Goal: Communication & Community: Answer question/provide support

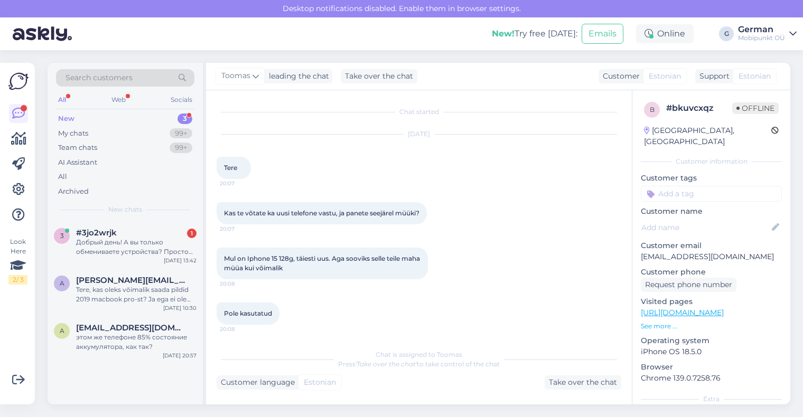
scroll to position [79, 0]
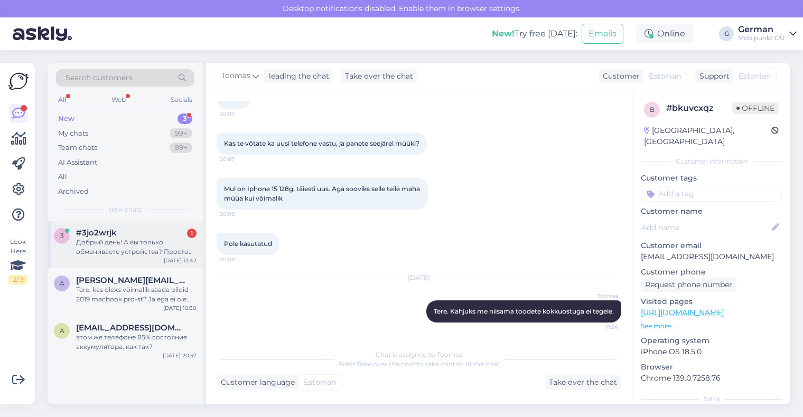
click at [151, 241] on div "Добрый день! А вы только обмениваете устройства? Просто продать невозможно?" at bounding box center [136, 247] width 120 height 19
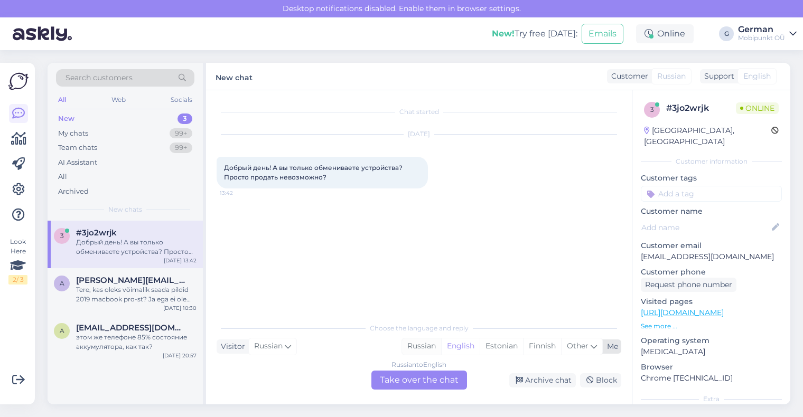
click at [417, 349] on div "Russian" at bounding box center [421, 346] width 39 height 16
click at [419, 384] on div "Russian to Russian Take over the chat" at bounding box center [419, 380] width 96 height 19
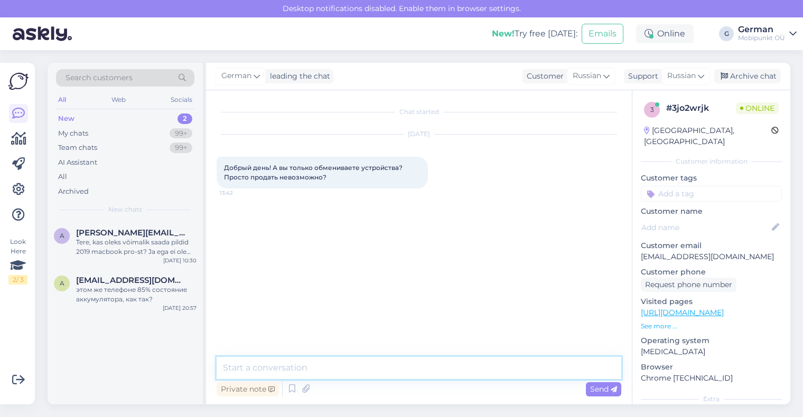
click at [363, 373] on textarea at bounding box center [418, 368] width 404 height 22
type textarea "P"
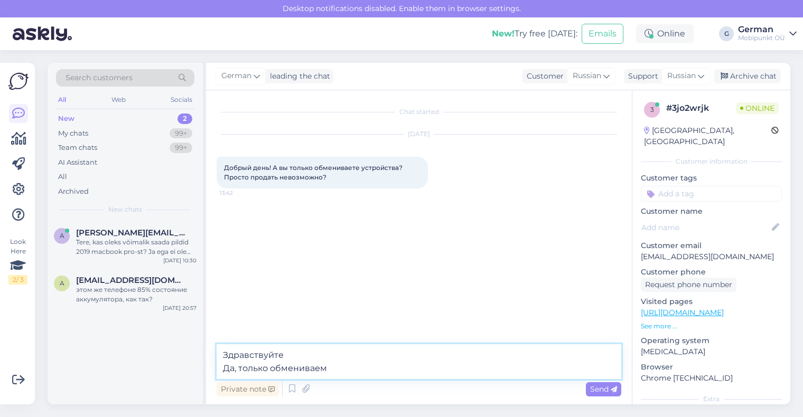
type textarea "Здравствуйте Да, только обмениваем."
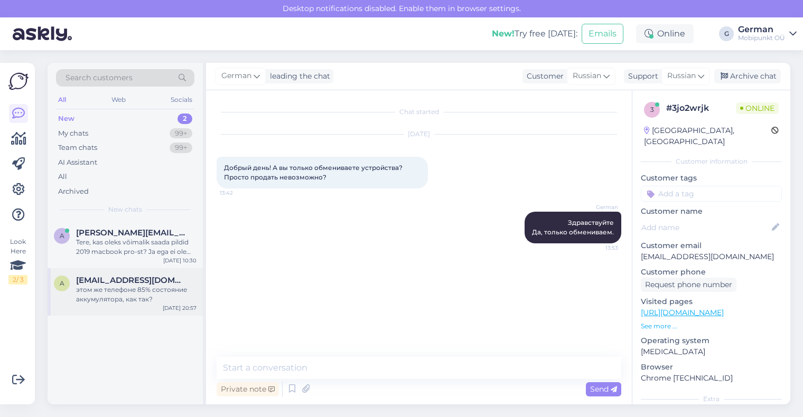
click at [142, 300] on div "этом же телефоне 85% состояние аккумулятора, как так?" at bounding box center [136, 294] width 120 height 19
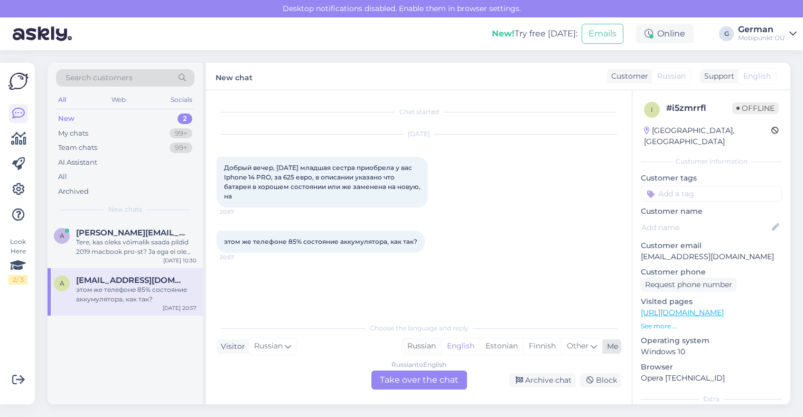
click at [425, 348] on div "Russian" at bounding box center [421, 346] width 39 height 16
click at [413, 377] on div "Russian to Russian Take over the chat" at bounding box center [419, 380] width 96 height 19
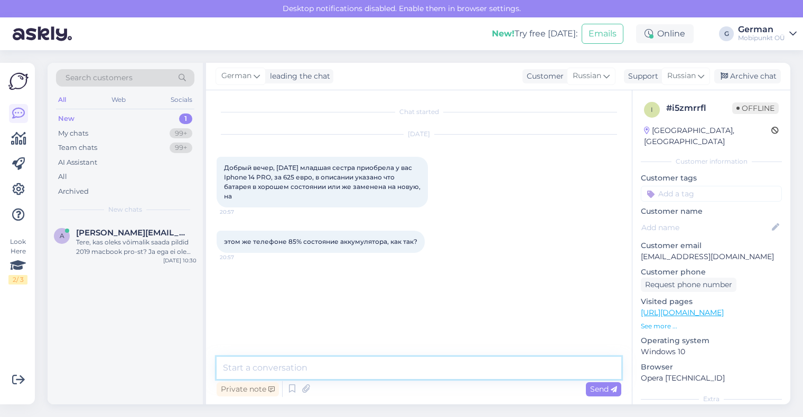
click at [342, 366] on textarea at bounding box center [418, 368] width 404 height 22
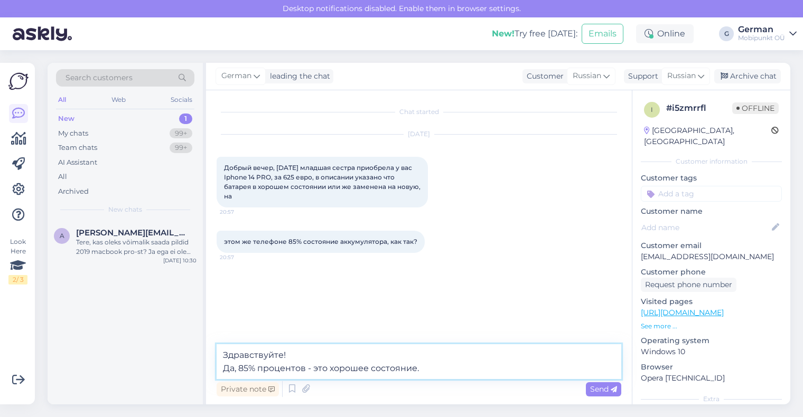
click at [451, 369] on textarea "Здравствуйте! Да, 85% процентов - это хорошее состояние." at bounding box center [418, 361] width 404 height 35
click at [369, 368] on textarea "Здравствуйте! Да, 85% процентов - это хорошее состояние." at bounding box center [418, 361] width 404 height 35
click at [463, 366] on textarea "Здравствуйте! Да, 85% процентов - это хорошее рабочее состояние." at bounding box center [418, 361] width 404 height 35
drag, startPoint x: 515, startPoint y: 372, endPoint x: 165, endPoint y: 339, distance: 352.1
click at [165, 339] on div "Search customers All Web Socials New 1 My chats 99+ Team chats 99+ AI Assistant…" at bounding box center [419, 234] width 742 height 342
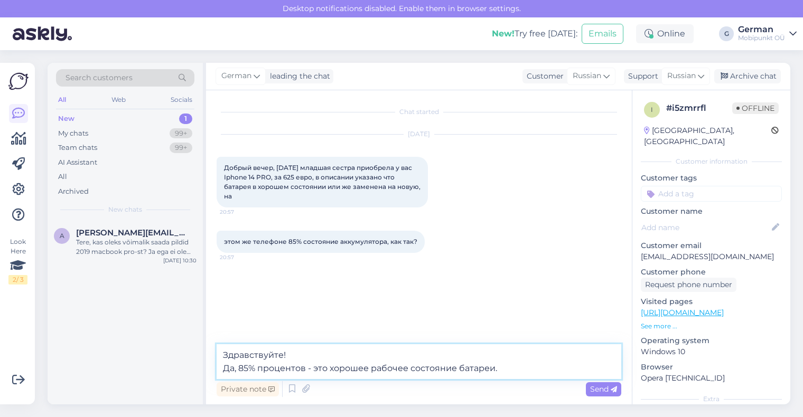
click at [505, 368] on textarea "Здравствуйте! Да, 85% процентов - это хорошее рабочее состояние батареи." at bounding box center [418, 361] width 404 height 35
type textarea "Здравствуйте! Да, 85% процентов - это хорошее рабочее состояние батареи."
